Goal: Register for event/course

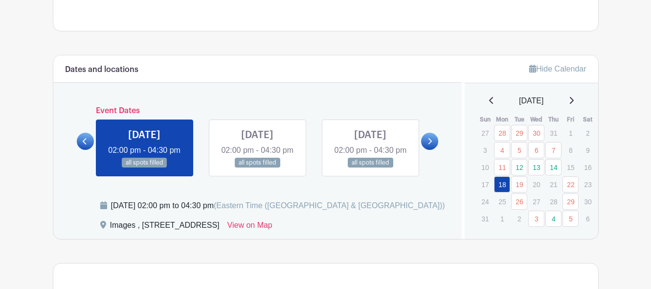
scroll to position [489, 0]
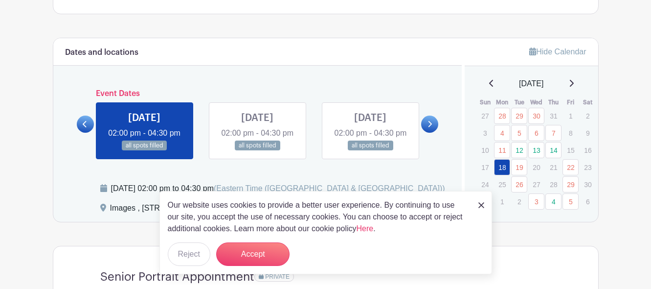
click at [478, 205] on img at bounding box center [481, 205] width 6 height 6
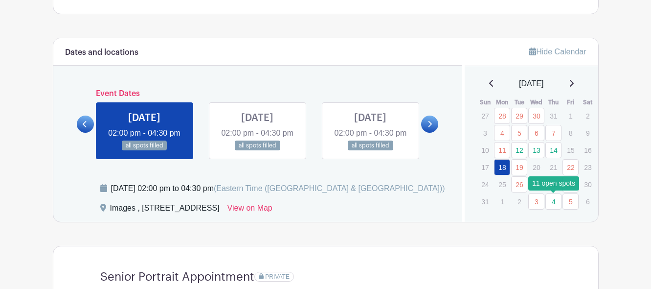
click at [557, 202] on link "4" at bounding box center [553, 201] width 16 height 16
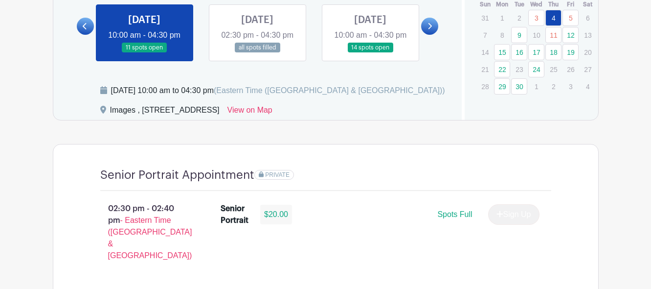
scroll to position [636, 0]
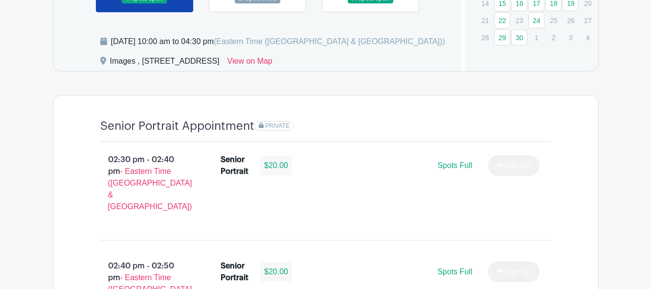
click at [283, 175] on div "$20.00" at bounding box center [276, 166] width 32 height 20
click at [457, 169] on span "Spots Full" at bounding box center [454, 165] width 35 height 8
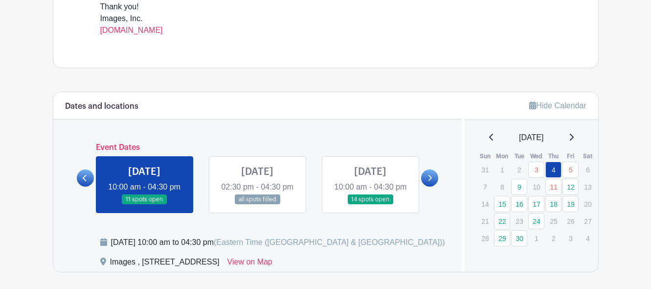
scroll to position [489, 0]
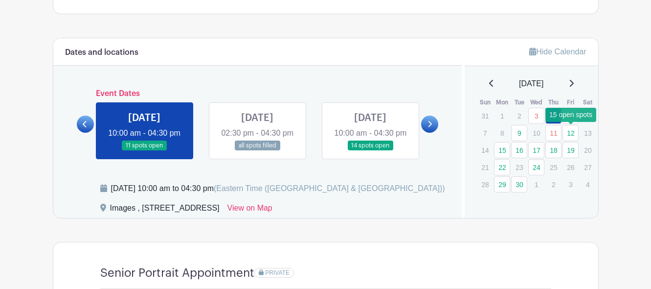
click at [573, 132] on link "12" at bounding box center [570, 133] width 16 height 16
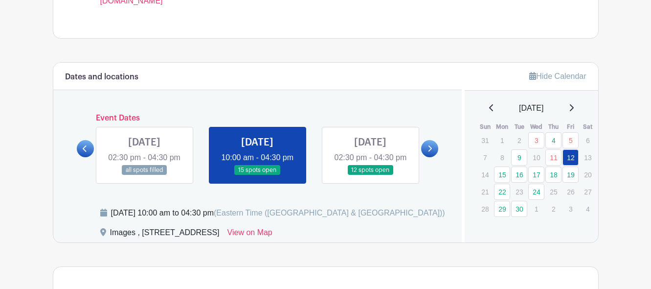
scroll to position [489, 0]
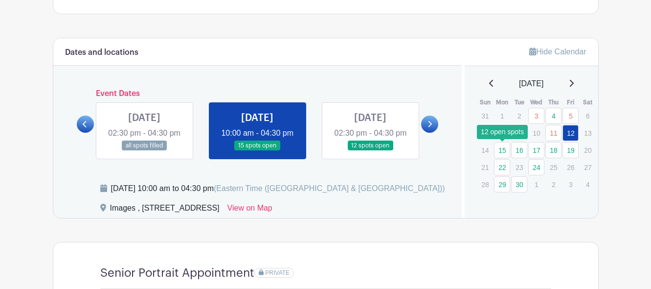
click at [506, 149] on link "15" at bounding box center [502, 150] width 16 height 16
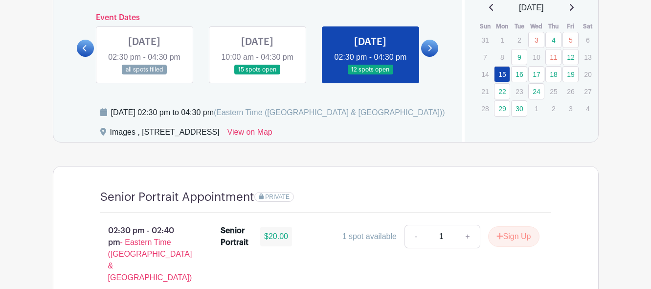
scroll to position [587, 0]
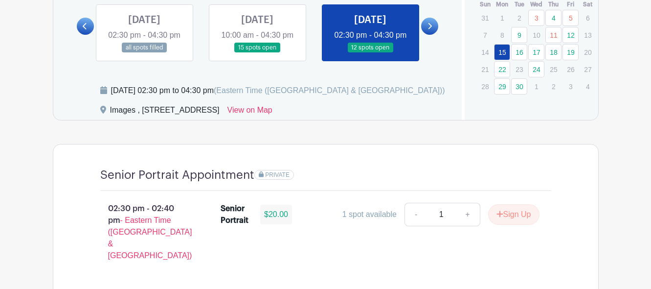
click at [257, 53] on link at bounding box center [257, 53] width 0 height 0
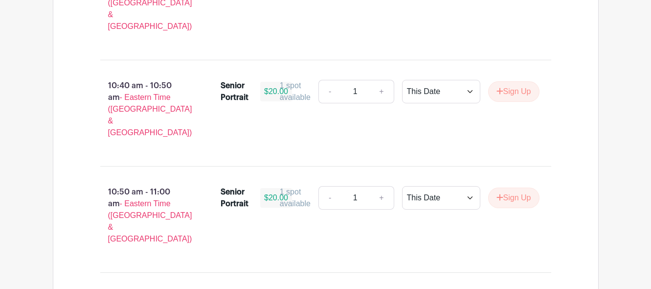
scroll to position [2494, 0]
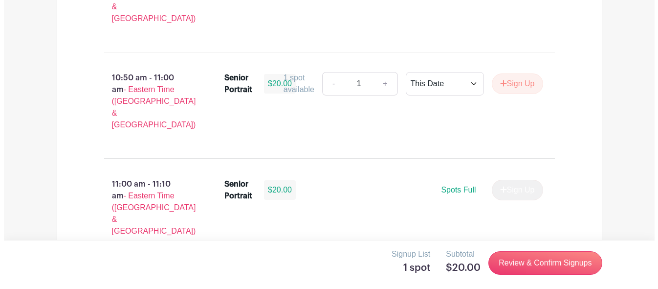
scroll to position [2592, 0]
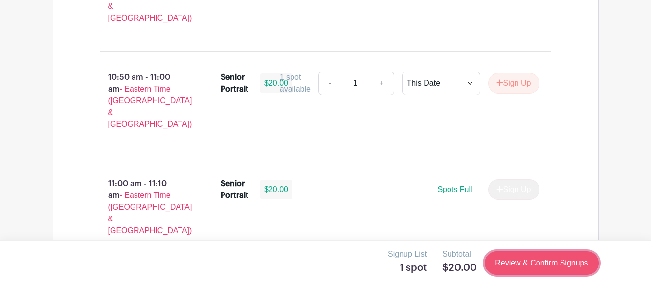
click at [532, 260] on link "Review & Confirm Signups" at bounding box center [541, 262] width 113 height 23
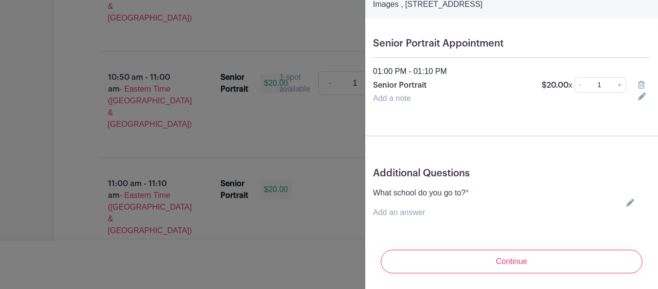
scroll to position [63, 0]
click at [627, 199] on icon at bounding box center [631, 203] width 8 height 8
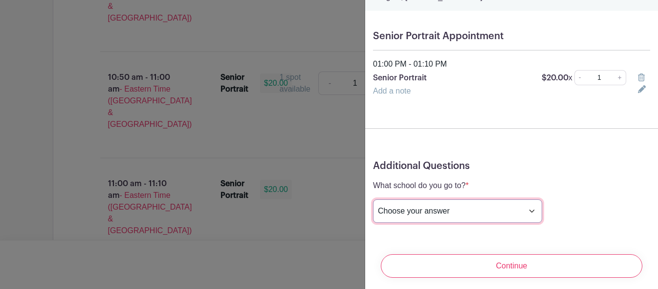
click at [483, 210] on select "Choose your answer [GEOGRAPHIC_DATA] High [PERSON_NAME] High [PERSON_NAME] High…" at bounding box center [457, 210] width 169 height 23
select select "3942"
click at [373, 199] on select "Choose your answer [GEOGRAPHIC_DATA] High [PERSON_NAME] High [PERSON_NAME] High…" at bounding box center [457, 210] width 169 height 23
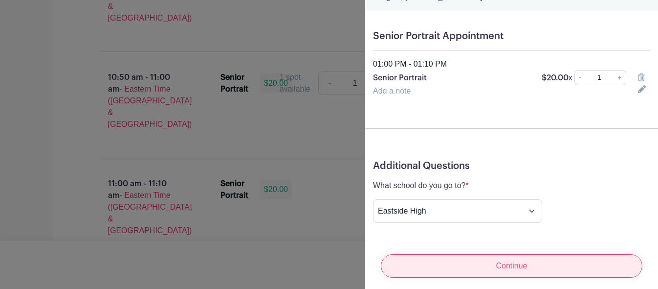
click at [518, 259] on input "Continue" at bounding box center [512, 265] width 262 height 23
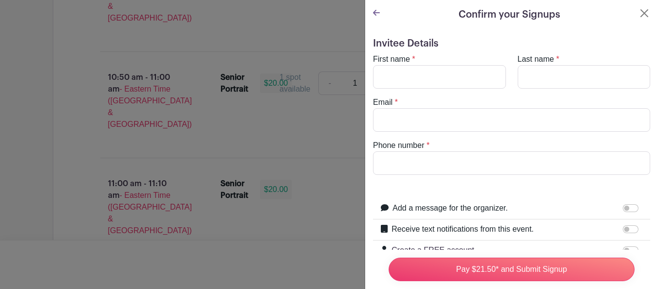
scroll to position [0, 0]
click at [400, 80] on input "First name" at bounding box center [439, 77] width 133 height 23
type input "[PERSON_NAME]"
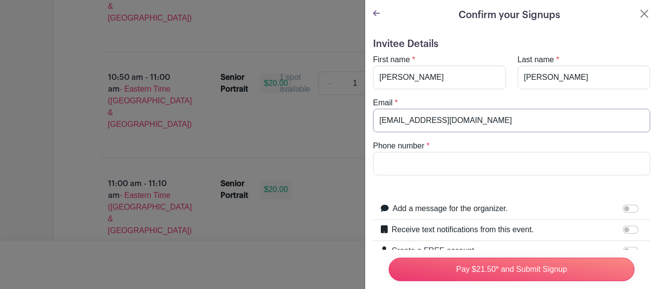
type input "[EMAIL_ADDRESS][DOMAIN_NAME]"
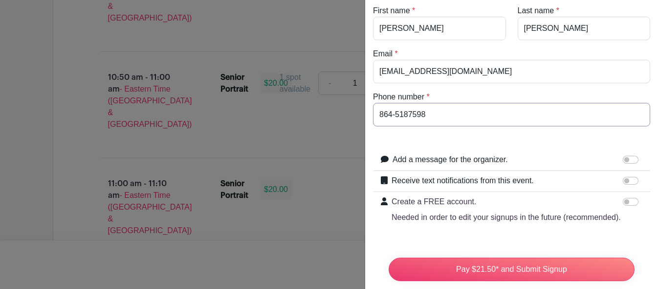
type input "864-5187598"
click at [625, 160] on input "Add a message for the organizer." at bounding box center [631, 160] width 16 height 8
checkbox input "true"
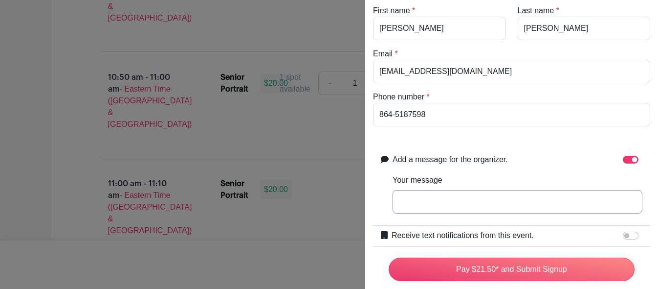
click at [458, 193] on input "Your message" at bounding box center [518, 201] width 250 height 23
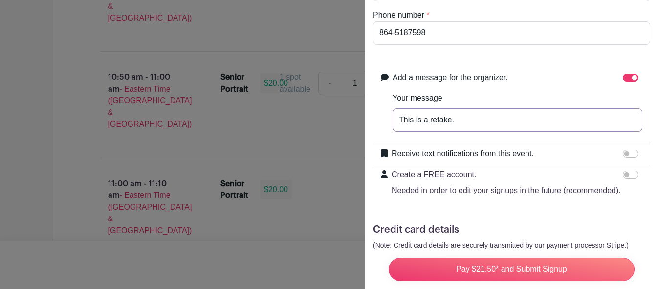
scroll to position [147, 0]
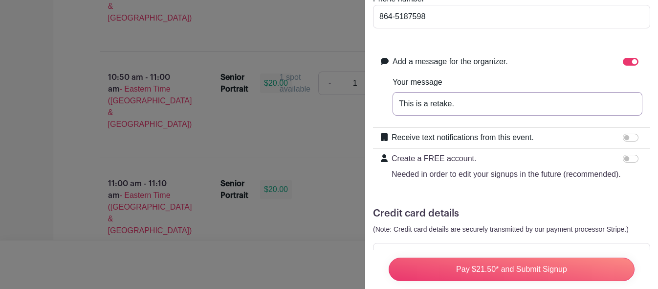
type input "This is a retake."
click at [624, 137] on input "Receive text notifications from this event." at bounding box center [631, 138] width 16 height 8
checkbox input "true"
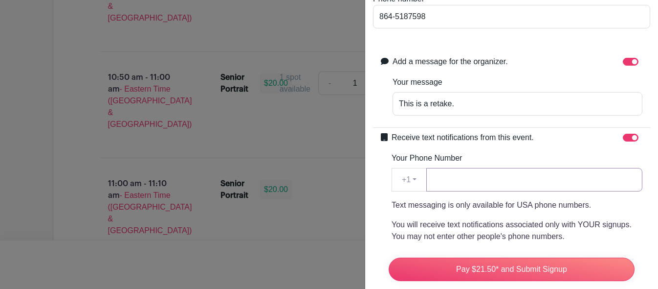
click at [487, 176] on input "Your Phone Number" at bounding box center [534, 179] width 216 height 23
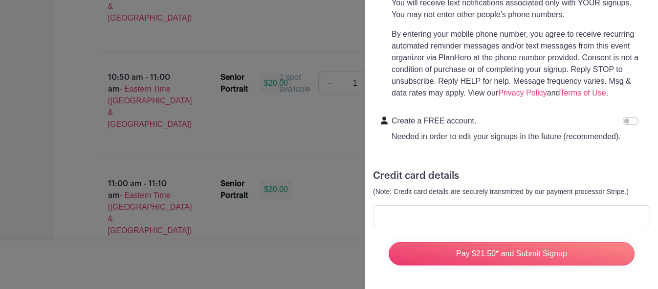
scroll to position [387, 0]
type input "8645187598"
click at [624, 117] on input "Create a FREE account. Needed in order to edit your signups in the future (reco…" at bounding box center [631, 121] width 16 height 8
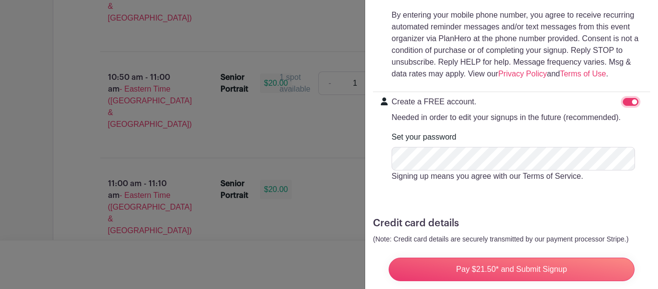
click at [623, 100] on input "Create a FREE account. Needed in order to edit your signups in the future (reco…" at bounding box center [631, 102] width 16 height 8
checkbox input "false"
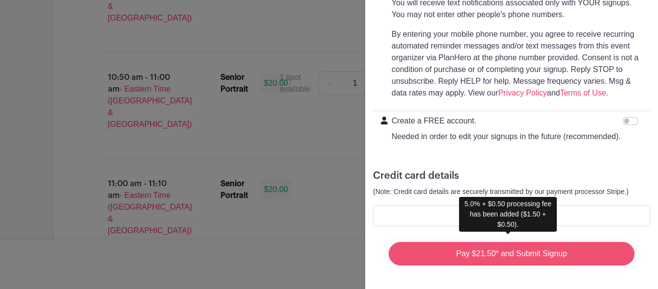
click at [529, 252] on input "Pay $21.50* and Submit Signup" at bounding box center [512, 253] width 246 height 23
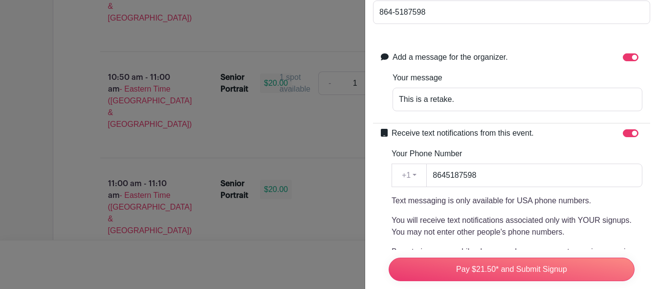
scroll to position [0, 0]
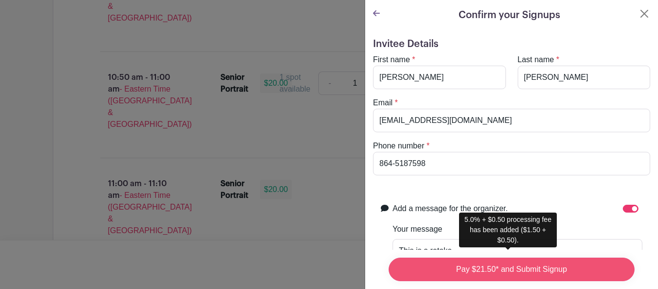
click at [500, 260] on input "Pay $21.50* and Submit Signup" at bounding box center [512, 268] width 246 height 23
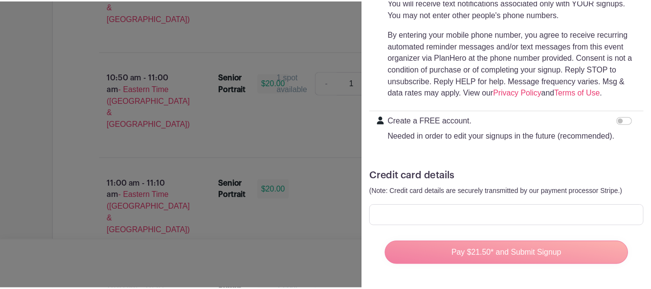
scroll to position [387, 0]
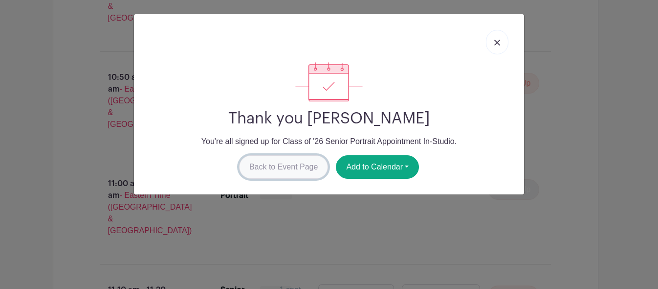
click at [276, 170] on link "Back to Event Page" at bounding box center [284, 166] width 90 height 23
